Goal: Task Accomplishment & Management: Use online tool/utility

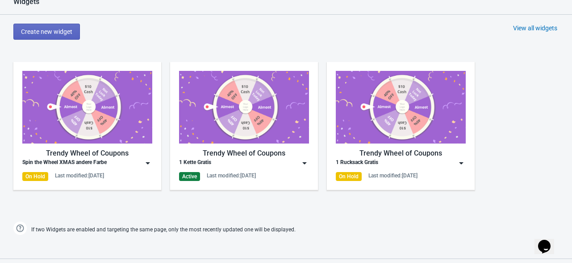
scroll to position [402, 0]
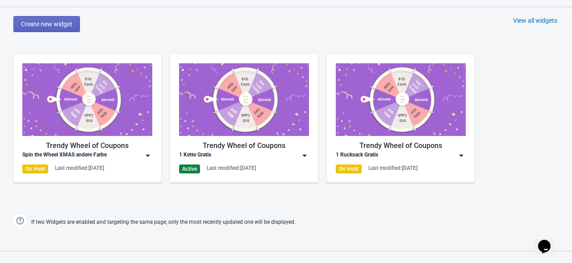
click at [199, 156] on div "1 Kette Gratis" at bounding box center [195, 155] width 32 height 9
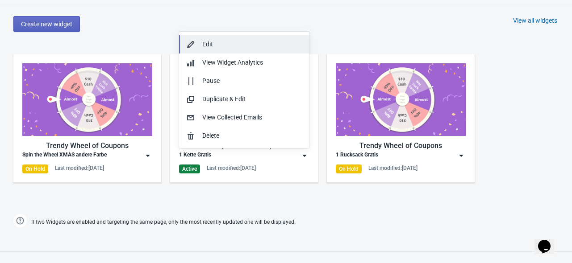
click at [229, 48] on div "Edit" at bounding box center [252, 44] width 100 height 9
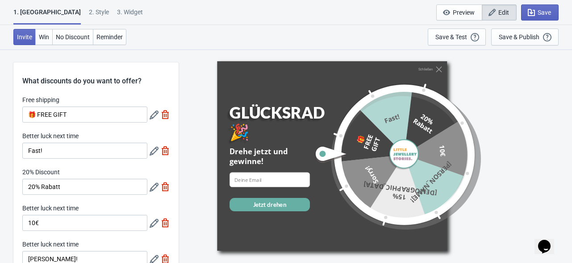
click at [89, 15] on div "2 . Style" at bounding box center [99, 16] width 20 height 16
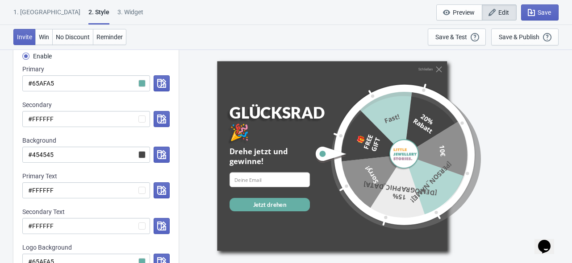
scroll to position [134, 0]
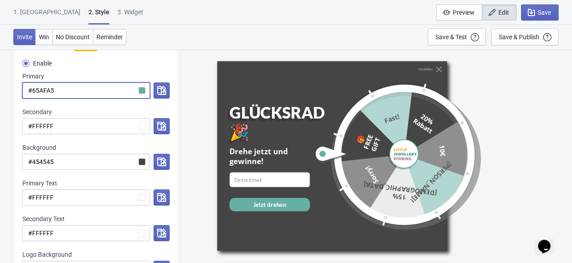
click at [142, 87] on input "#65AFA5" at bounding box center [86, 91] width 128 height 16
click at [137, 91] on input "#65AFA5" at bounding box center [86, 91] width 128 height 16
click at [49, 92] on input "#65AFA5" at bounding box center [86, 91] width 128 height 16
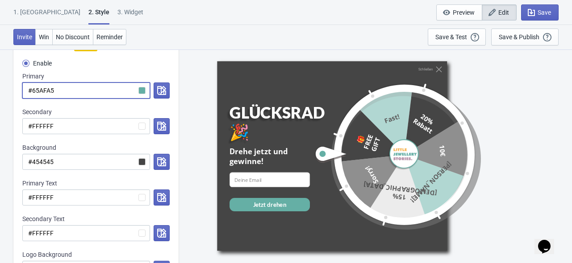
click at [124, 141] on div "Custom Theme Starter Enable Primary #65AFA5 Secondary #FFFFFF Background #45454…" at bounding box center [95, 164] width 165 height 262
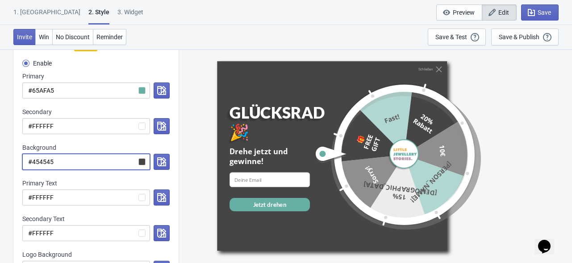
click at [142, 162] on input "#454545" at bounding box center [86, 162] width 128 height 16
click at [159, 159] on icon "button" at bounding box center [161, 162] width 9 height 9
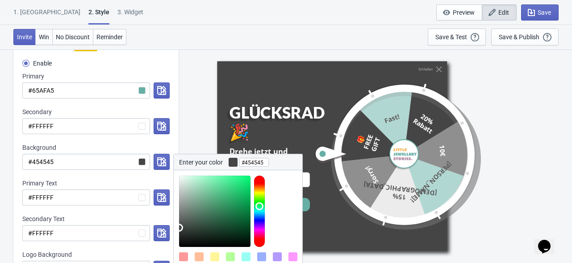
click at [259, 206] on div at bounding box center [259, 211] width 11 height 71
click at [121, 163] on input "#454545" at bounding box center [86, 162] width 128 height 16
click at [174, 146] on div "Custom Theme Starter Enable Primary #65AFA5 Secondary #FFFFFF Background #45454…" at bounding box center [95, 164] width 165 height 262
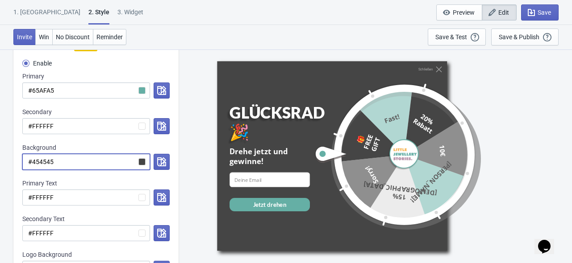
click at [144, 162] on input "#454545" at bounding box center [86, 162] width 128 height 16
click at [165, 162] on icon "button" at bounding box center [161, 162] width 9 height 9
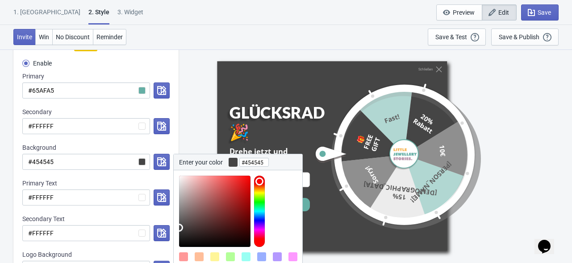
click at [257, 222] on div at bounding box center [259, 211] width 11 height 71
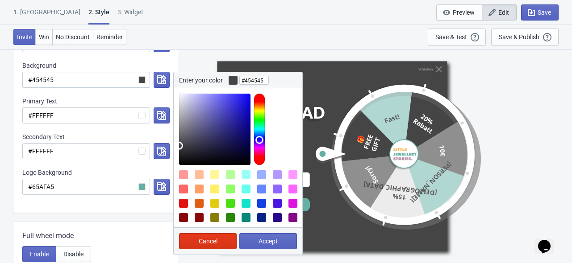
scroll to position [223, 0]
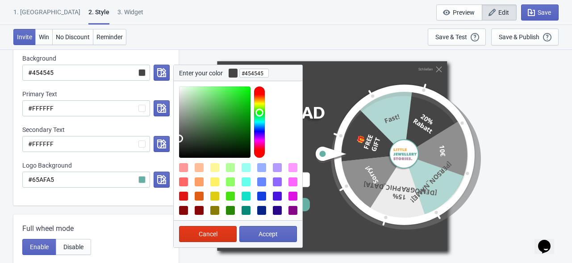
click at [259, 112] on div at bounding box center [259, 122] width 11 height 71
drag, startPoint x: 220, startPoint y: 115, endPoint x: 250, endPoint y: 108, distance: 30.6
click at [250, 108] on div at bounding box center [240, 122] width 123 height 71
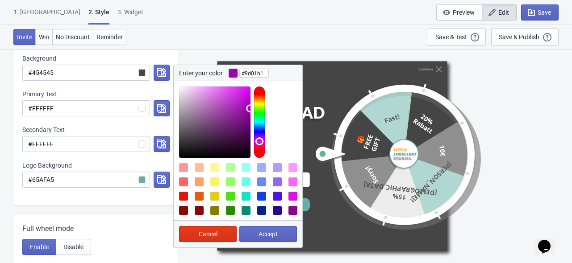
drag, startPoint x: 257, startPoint y: 109, endPoint x: 258, endPoint y: 141, distance: 31.7
click at [258, 141] on div at bounding box center [259, 122] width 11 height 71
type input "#b18bb5"
drag, startPoint x: 242, startPoint y: 108, endPoint x: 195, endPoint y: 107, distance: 46.4
click at [195, 107] on div at bounding box center [214, 122] width 71 height 71
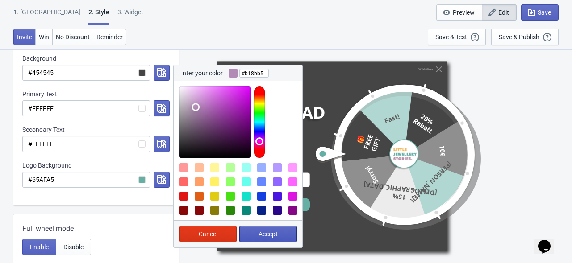
click at [267, 235] on span "Accept" at bounding box center [267, 234] width 19 height 7
radio input "true"
type input "#b18bb5"
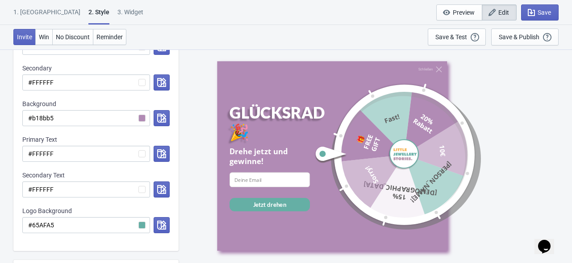
scroll to position [134, 0]
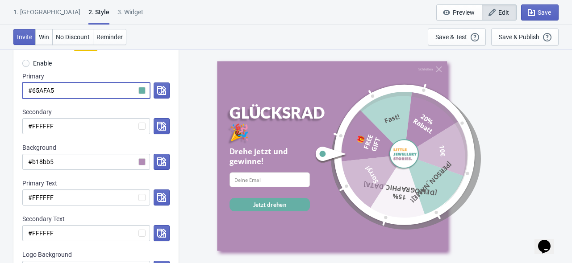
click at [143, 92] on input "#65AFA5" at bounding box center [86, 91] width 128 height 16
click at [162, 92] on icon "button" at bounding box center [161, 90] width 9 height 9
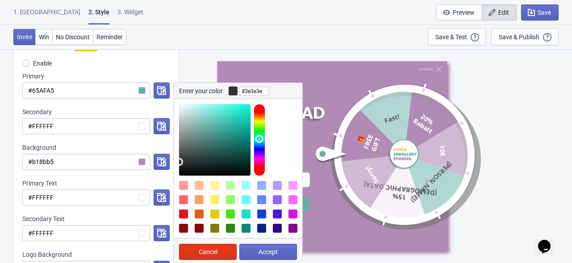
type input "#3f3f3f"
drag, startPoint x: 195, startPoint y: 150, endPoint x: 170, endPoint y: 158, distance: 26.7
click at [170, 158] on div "Custom Theme Starter Enable Primary #65AFA5 Enter your color #3f3f3f Cancel Acc…" at bounding box center [95, 164] width 165 height 262
click at [255, 251] on button "Accept" at bounding box center [268, 252] width 58 height 16
radio input "true"
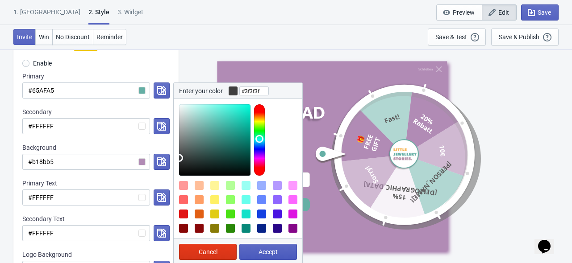
type input "#3f3f3f"
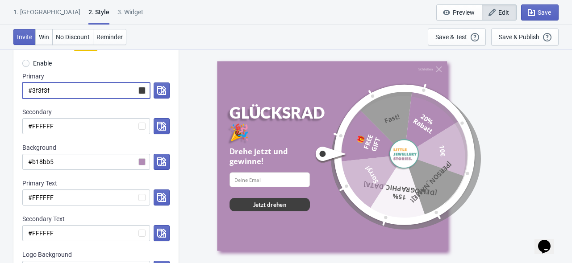
click at [145, 91] on input "#3f3f3f" at bounding box center [86, 91] width 128 height 16
click at [158, 90] on icon "button" at bounding box center [161, 90] width 9 height 9
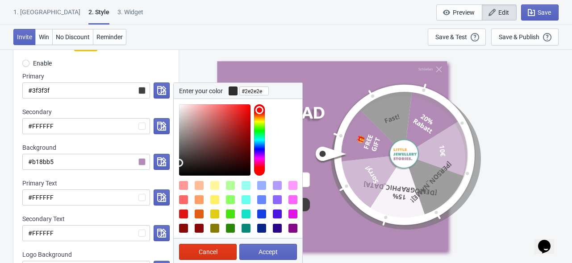
type input "#2c2c2c"
drag, startPoint x: 184, startPoint y: 161, endPoint x: 178, endPoint y: 163, distance: 7.2
click at [178, 163] on div at bounding box center [238, 137] width 129 height 77
click at [257, 250] on button "Accept" at bounding box center [268, 252] width 58 height 16
radio input "true"
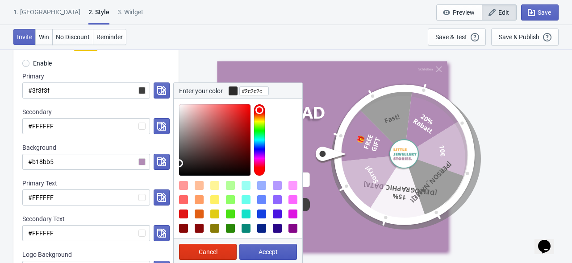
type input "#2c2c2c"
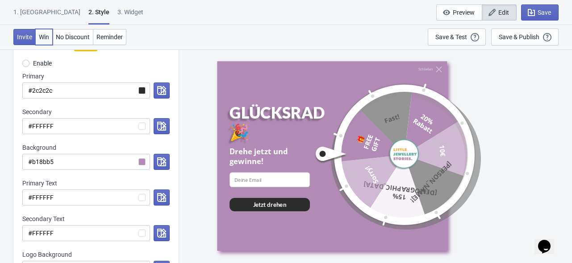
click at [46, 37] on span "Win" at bounding box center [44, 36] width 10 height 7
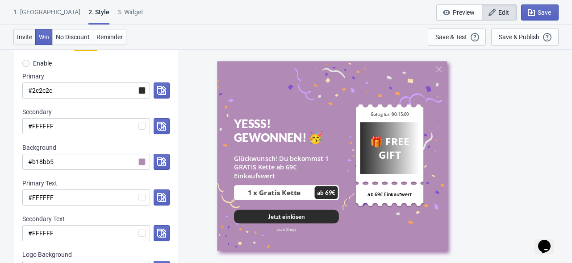
click at [24, 39] on span "Invite" at bounding box center [24, 36] width 15 height 7
radio input "true"
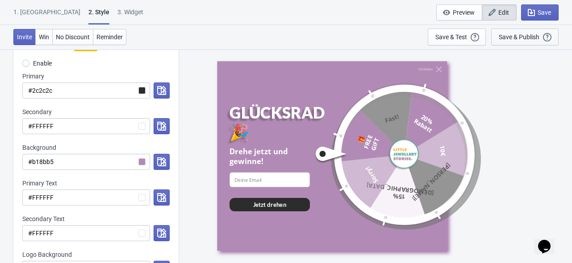
click at [512, 37] on div "Save & Publish" at bounding box center [518, 36] width 41 height 7
